Goal: Transaction & Acquisition: Purchase product/service

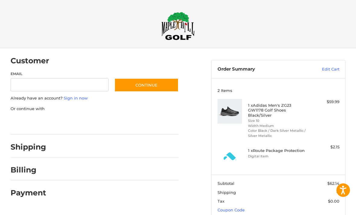
click at [175, 29] on img at bounding box center [177, 26] width 33 height 28
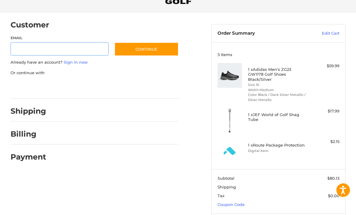
scroll to position [44, 0]
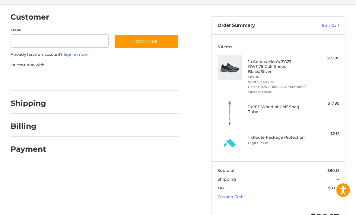
click at [238, 194] on link "Coupon Code" at bounding box center [230, 196] width 27 height 5
click at [274, 203] on input "Gift Certificate or Coupon Code" at bounding box center [260, 210] width 87 height 14
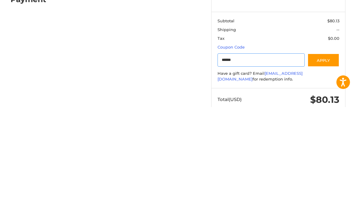
type input "******"
click at [328, 161] on button "Apply" at bounding box center [323, 168] width 32 height 14
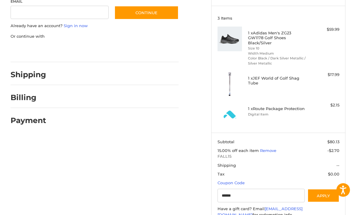
scroll to position [90, 0]
